Goal: Task Accomplishment & Management: Use online tool/utility

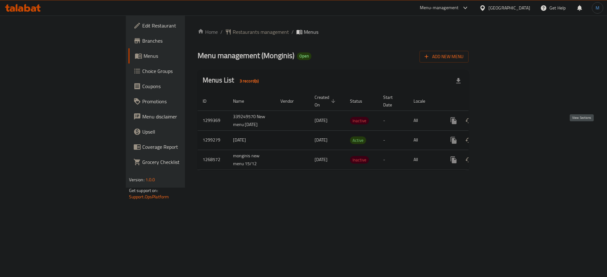
click at [507, 136] on link "enhanced table" at bounding box center [498, 140] width 15 height 15
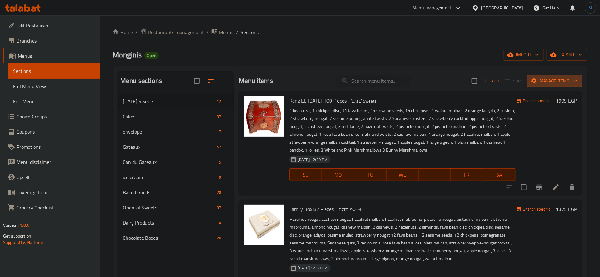
click at [560, 82] on span "Manage items" at bounding box center [554, 81] width 45 height 8
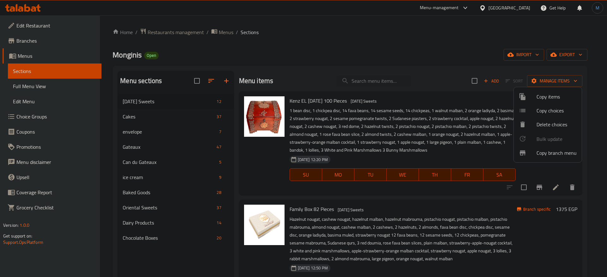
click at [557, 152] on span "Copy branch menu" at bounding box center [556, 153] width 40 height 8
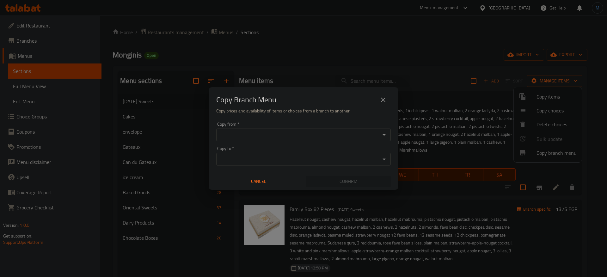
click at [351, 131] on input "Copy from   *" at bounding box center [298, 135] width 160 height 9
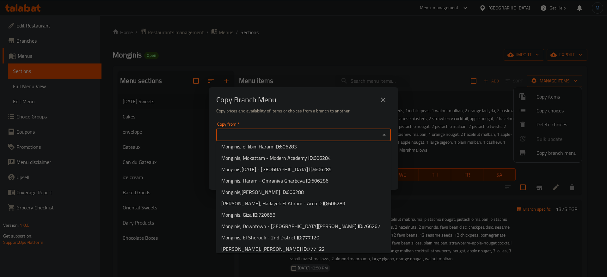
scroll to position [691, 0]
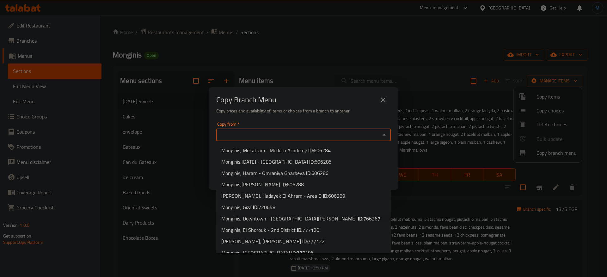
click at [339, 213] on li "Monginis, Downtown - [GEOGRAPHIC_DATA][PERSON_NAME] ID: 766267" at bounding box center [303, 218] width 174 height 11
type input "Monginis, Downtown - [GEOGRAPHIC_DATA][PERSON_NAME]"
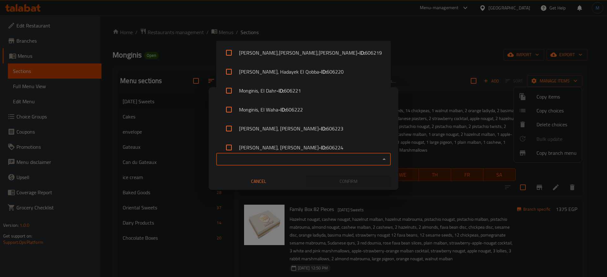
click at [310, 157] on input "Copy to   *" at bounding box center [298, 159] width 160 height 9
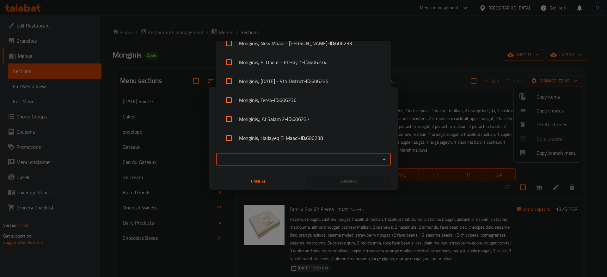
scroll to position [284, 0]
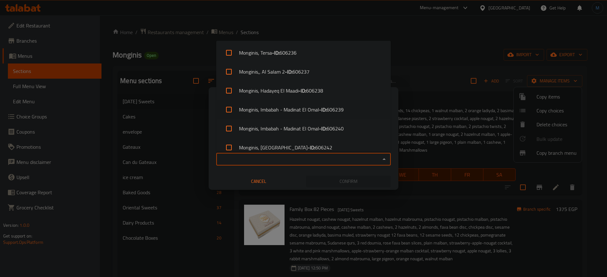
click at [329, 106] on span "606239" at bounding box center [334, 110] width 17 height 8
checkbox input "true"
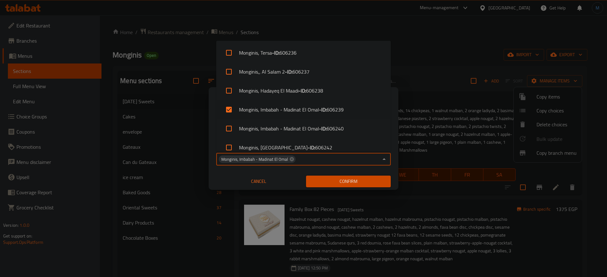
click at [356, 185] on span "Confirm" at bounding box center [348, 182] width 75 height 8
